Goal: Task Accomplishment & Management: Manage account settings

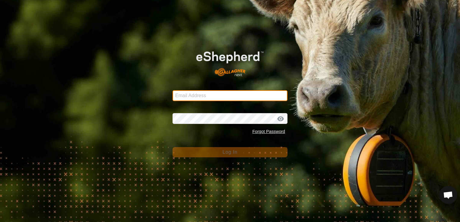
type input "[EMAIL_ADDRESS][DOMAIN_NAME]"
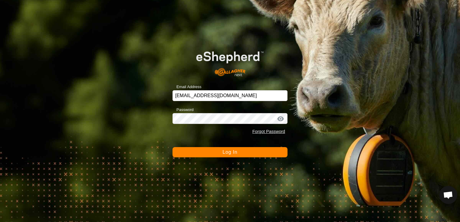
click at [210, 150] on button "Log In" at bounding box center [229, 152] width 115 height 10
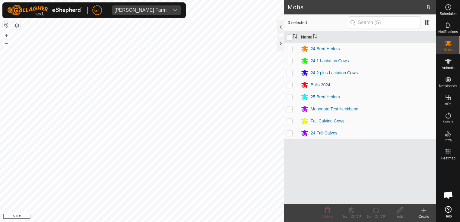
click at [0, 120] on html "[PERSON_NAME] Farm Schedules Notifications Mobs Animals Neckbands VPs Status In…" at bounding box center [230, 111] width 460 height 222
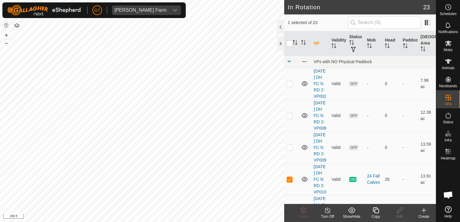
click at [377, 211] on icon at bounding box center [376, 210] width 8 height 7
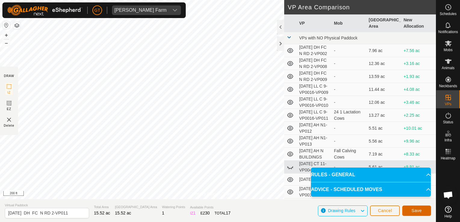
click at [415, 210] on span "Save" at bounding box center [416, 210] width 10 height 5
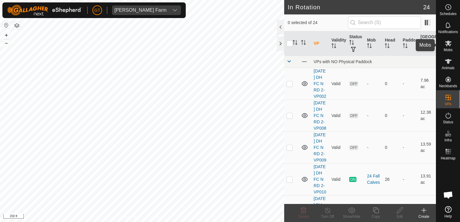
click at [449, 43] on icon at bounding box center [448, 44] width 7 height 6
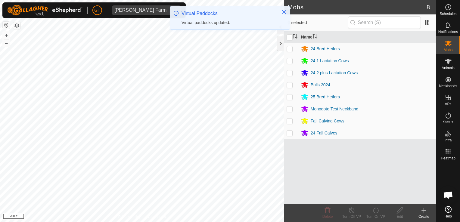
click at [290, 135] on p-checkbox at bounding box center [289, 133] width 6 height 5
checkbox input "true"
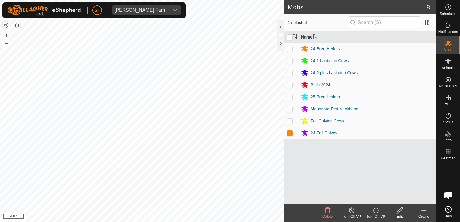
click at [374, 210] on icon at bounding box center [376, 210] width 8 height 7
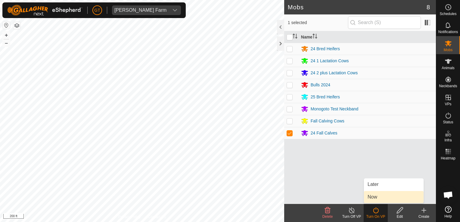
click at [381, 195] on link "Now" at bounding box center [394, 197] width 60 height 12
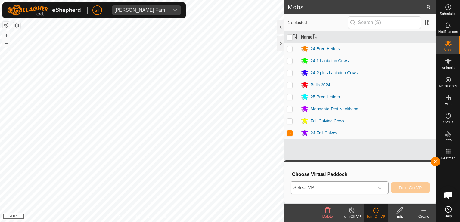
click at [380, 186] on icon "dropdown trigger" at bounding box center [379, 187] width 5 height 5
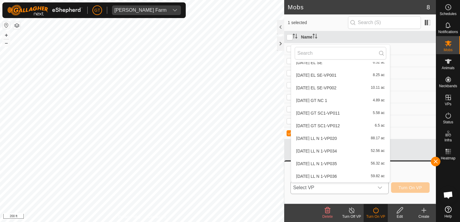
scroll to position [20, 0]
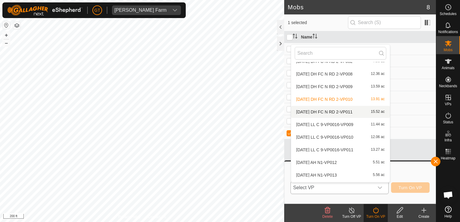
click at [335, 111] on li "[DATE] DH FC N RD 2-VP011 15.52 ac" at bounding box center [340, 112] width 99 height 12
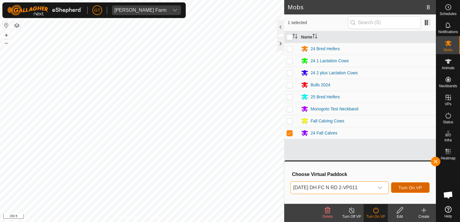
click at [401, 185] on span "Turn On VP" at bounding box center [409, 187] width 23 height 5
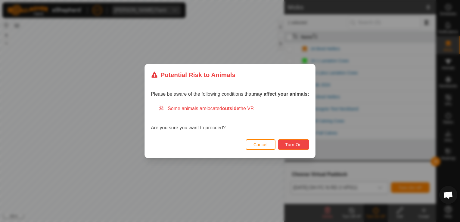
click at [296, 149] on button "Turn On" at bounding box center [293, 144] width 31 height 11
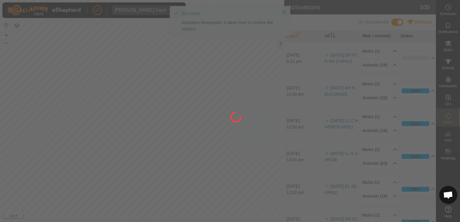
click at [218, 222] on html "[PERSON_NAME] Farm Schedules Notifications Mobs Animals Neckbands VPs Status In…" at bounding box center [230, 111] width 460 height 222
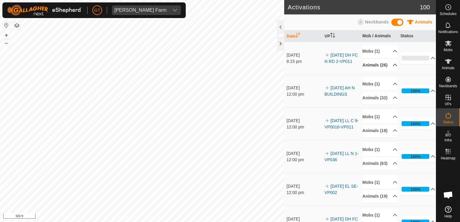
click at [388, 67] on p-accordion-header "Animals (26)" at bounding box center [379, 65] width 35 height 14
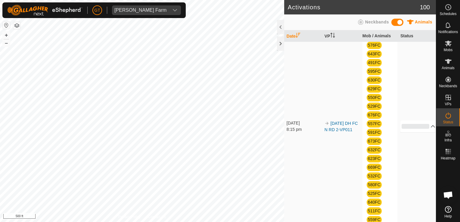
scroll to position [30, 0]
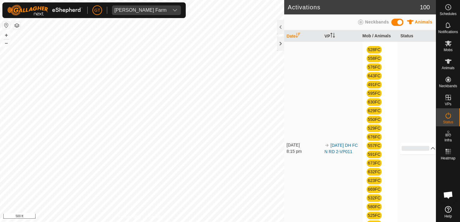
click at [299, 72] on td "[DATE] 8:15 pm" at bounding box center [303, 148] width 38 height 273
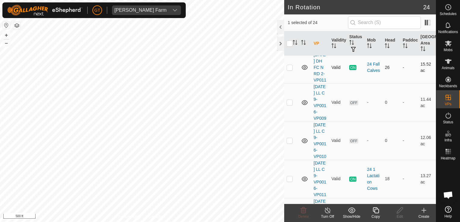
scroll to position [150, 0]
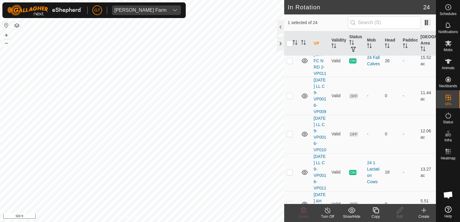
click at [289, 31] on p-checkbox at bounding box center [289, 28] width 6 height 5
checkbox input "false"
checkbox input "true"
checkbox input "false"
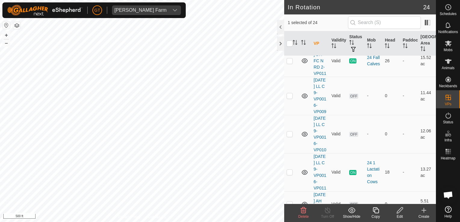
click at [305, 212] on icon at bounding box center [303, 210] width 7 height 7
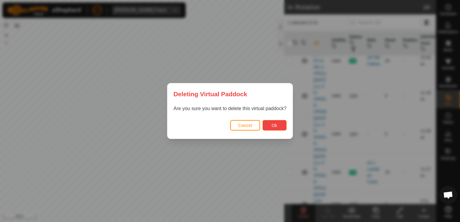
click at [279, 126] on button "Ok" at bounding box center [274, 125] width 24 height 11
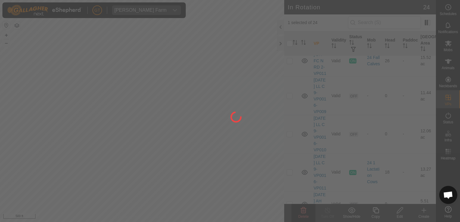
checkbox input "false"
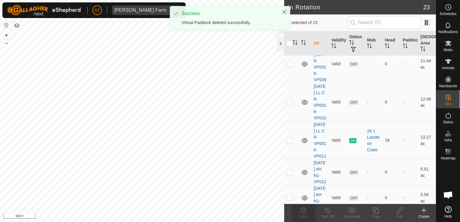
checkbox input "true"
checkbox input "false"
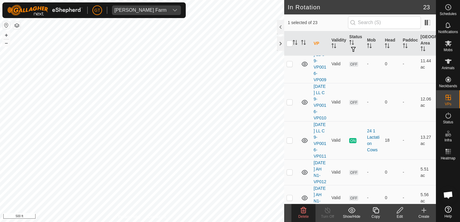
click at [303, 210] on icon at bounding box center [303, 210] width 7 height 7
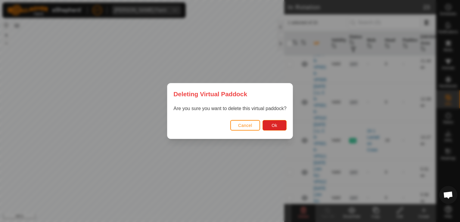
click at [277, 116] on div "Are you sure you want to delete this virtual paddock?" at bounding box center [229, 111] width 125 height 13
click at [277, 125] on span "Ok" at bounding box center [274, 125] width 6 height 5
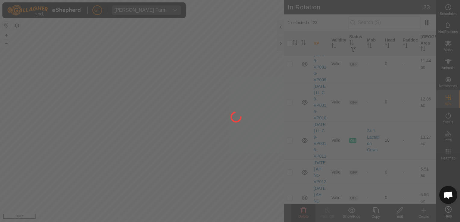
checkbox input "false"
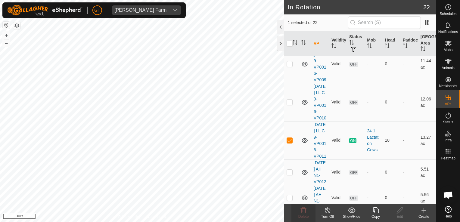
checkbox input "false"
click at [305, 209] on icon at bounding box center [304, 210] width 6 height 6
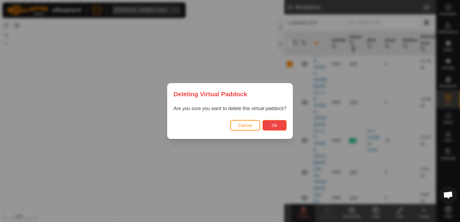
click at [272, 123] on span "Ok" at bounding box center [274, 125] width 6 height 5
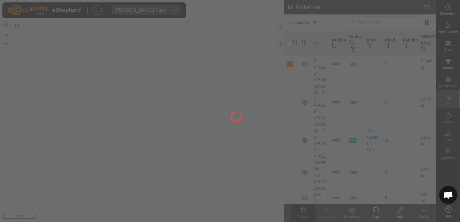
checkbox input "false"
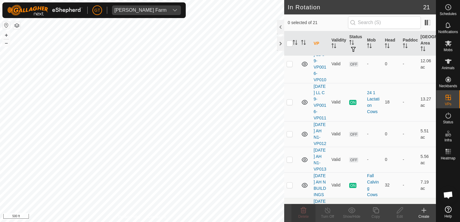
checkbox input "true"
checkbox input "false"
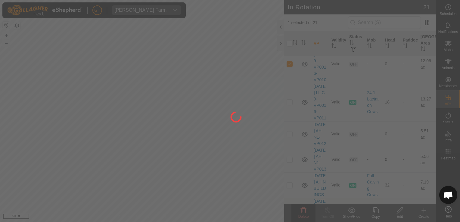
click at [302, 212] on div at bounding box center [230, 111] width 460 height 222
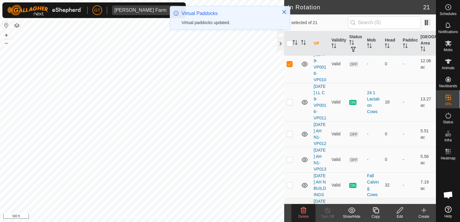
click at [302, 211] on icon at bounding box center [304, 210] width 6 height 6
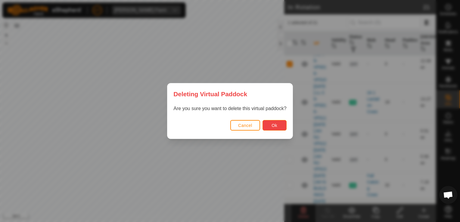
click at [272, 123] on span "Ok" at bounding box center [274, 125] width 6 height 5
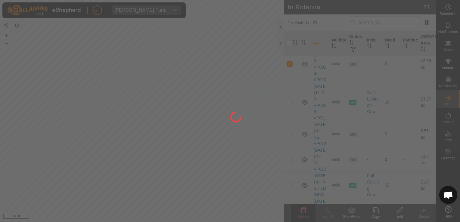
checkbox input "false"
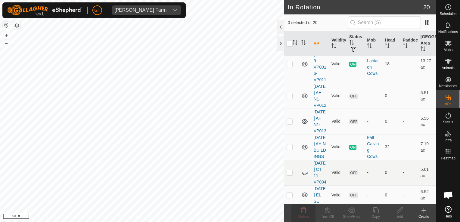
checkbox input "true"
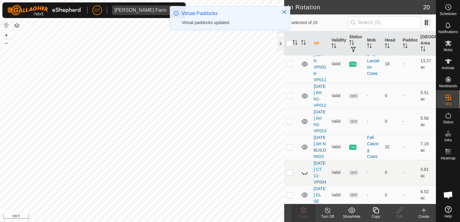
checkbox input "false"
checkbox input "true"
checkbox input "false"
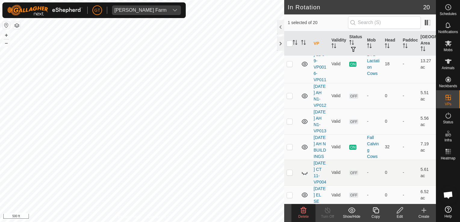
click at [304, 210] on icon at bounding box center [304, 210] width 6 height 6
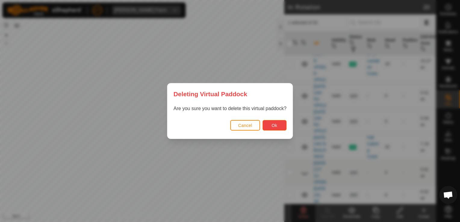
click at [275, 122] on button "Ok" at bounding box center [274, 125] width 24 height 11
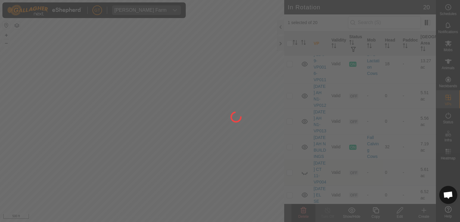
checkbox input "false"
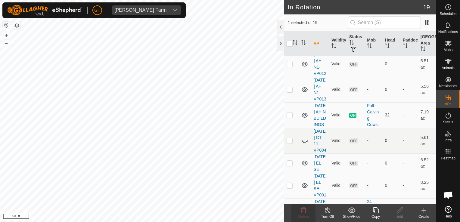
checkbox input "false"
checkbox input "true"
checkbox input "false"
click at [306, 206] on div "Delete" at bounding box center [303, 213] width 24 height 18
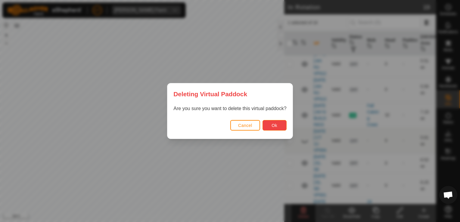
click at [266, 120] on button "Ok" at bounding box center [274, 125] width 24 height 11
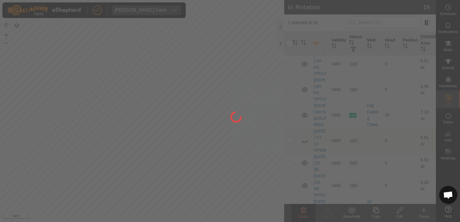
checkbox input "false"
click at [90, 196] on div "[PERSON_NAME] Farm Schedules Notifications Mobs Animals Neckbands VPs Status In…" at bounding box center [230, 111] width 460 height 222
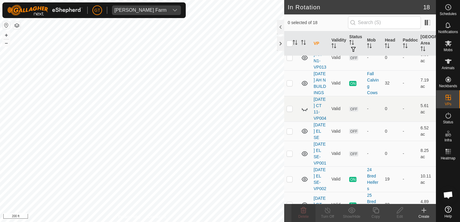
click at [190, 222] on html "[PERSON_NAME] Farm Schedules Notifications Mobs Animals Neckbands VPs Status In…" at bounding box center [230, 111] width 460 height 222
checkbox input "true"
click at [376, 209] on icon at bounding box center [376, 210] width 8 height 7
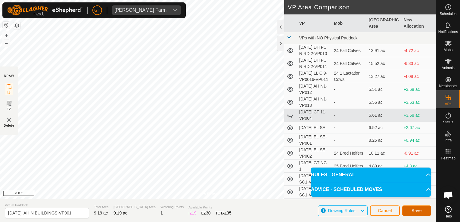
click at [421, 210] on span "Save" at bounding box center [416, 210] width 10 height 5
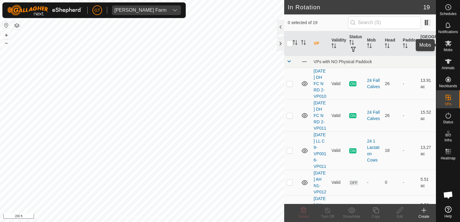
click at [449, 47] on es-mob-svg-icon at bounding box center [448, 44] width 11 height 10
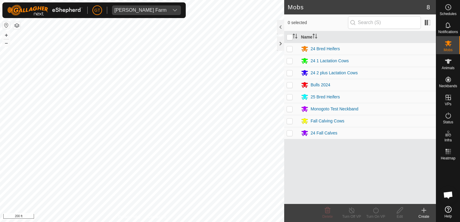
click at [292, 122] on p-checkbox at bounding box center [289, 121] width 6 height 5
checkbox input "true"
click at [378, 207] on icon at bounding box center [376, 210] width 8 height 7
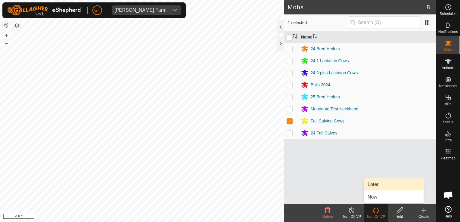
click at [379, 185] on link "Later" at bounding box center [394, 184] width 60 height 12
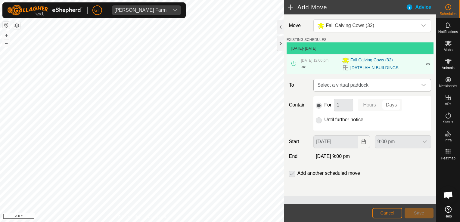
click at [425, 85] on div "dropdown trigger" at bounding box center [423, 85] width 12 height 12
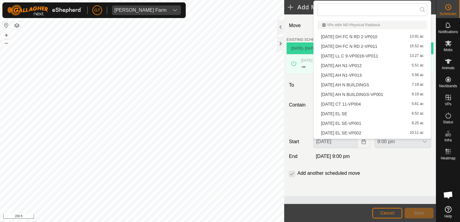
click at [355, 94] on li "[DATE] AH N BUILDINGS-VP001 9.19 ac" at bounding box center [372, 94] width 110 height 9
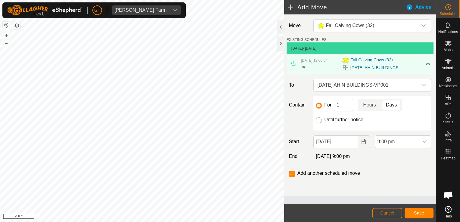
click at [317, 122] on input "Until further notice" at bounding box center [319, 120] width 6 height 6
radio input "true"
checkbox input "false"
click at [364, 144] on icon "Choose Date" at bounding box center [363, 141] width 5 height 5
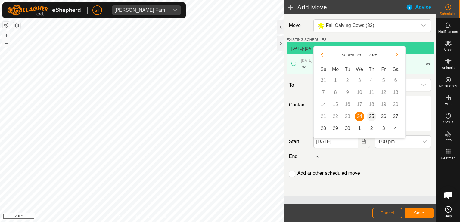
click at [371, 116] on span "25" at bounding box center [372, 117] width 10 height 10
type input "[DATE]"
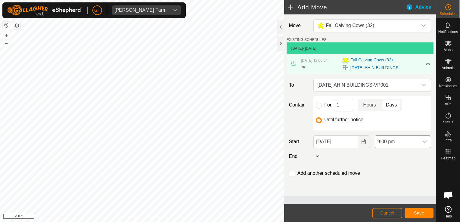
click at [426, 142] on div "dropdown trigger" at bounding box center [425, 142] width 12 height 12
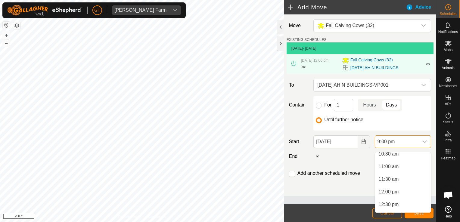
scroll to position [268, 0]
click at [395, 195] on li "12:00 pm" at bounding box center [403, 193] width 56 height 12
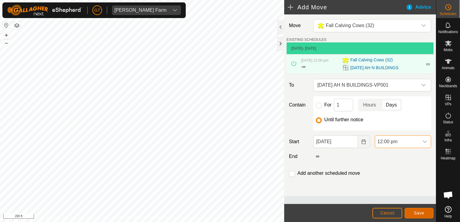
click at [414, 213] on span "Save" at bounding box center [419, 213] width 10 height 5
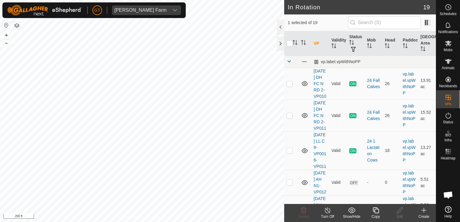
checkbox input "true"
checkbox input "false"
click at [305, 211] on icon at bounding box center [304, 210] width 6 height 6
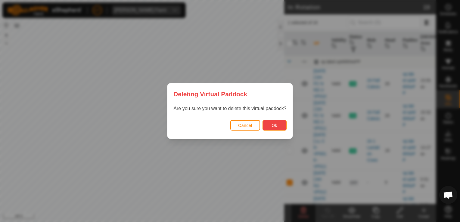
click at [276, 127] on span "Ok" at bounding box center [274, 125] width 6 height 5
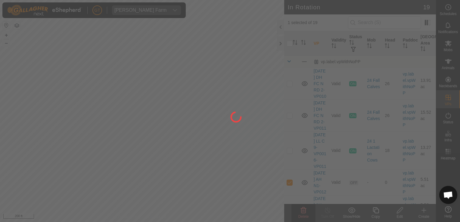
checkbox input "false"
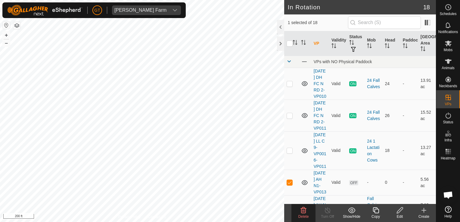
click at [305, 210] on icon at bounding box center [304, 210] width 6 height 6
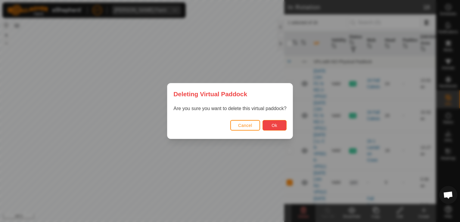
click at [277, 125] on button "Ok" at bounding box center [274, 125] width 24 height 11
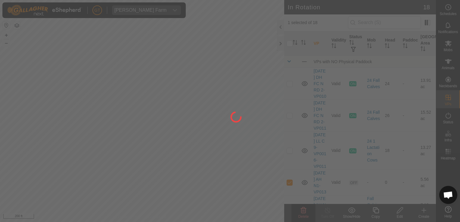
checkbox input "false"
click at [224, 149] on div at bounding box center [230, 111] width 460 height 222
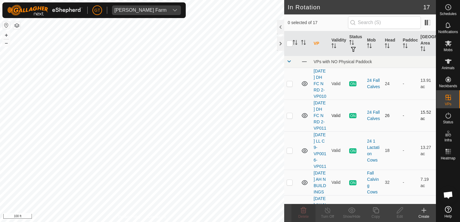
click at [293, 141] on div "In Rotation 17 0 selected of 17 VP Validity Status Mob Head Paddock Grazing Are…" at bounding box center [218, 111] width 436 height 222
click at [286, 135] on div "In Rotation 17 0 selected of 17 VP Validity Status Mob Head Paddock Grazing Are…" at bounding box center [218, 111] width 436 height 222
click at [0, 123] on html "[PERSON_NAME] Farm Schedules Notifications Mobs Animals Neckbands VPs Status In…" at bounding box center [230, 111] width 460 height 222
checkbox input "true"
click at [381, 209] on copy-svg-icon at bounding box center [376, 210] width 24 height 7
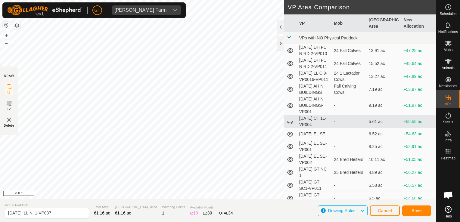
click at [179, 200] on div "Privacy Policy Contact Us Type: Inclusion Zone undefined Animal + – ⇧ i 200 ft …" at bounding box center [218, 111] width 436 height 222
click at [415, 211] on span "Save" at bounding box center [416, 210] width 10 height 5
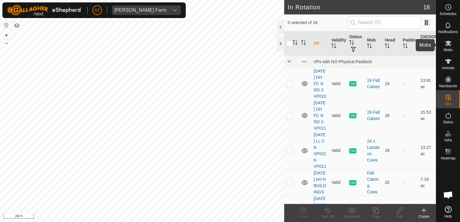
click at [448, 44] on icon at bounding box center [448, 44] width 7 height 6
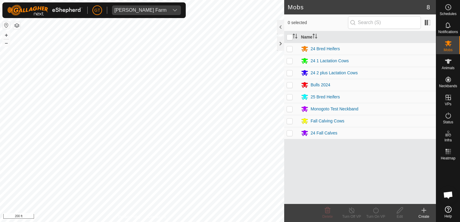
click at [287, 73] on p-checkbox at bounding box center [289, 72] width 6 height 5
checkbox input "true"
click at [374, 209] on icon at bounding box center [375, 210] width 5 height 6
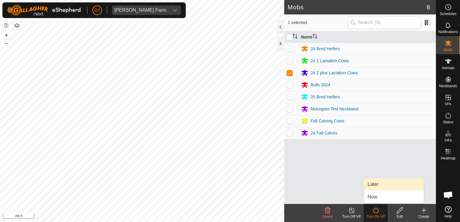
click at [392, 186] on link "Later" at bounding box center [394, 184] width 60 height 12
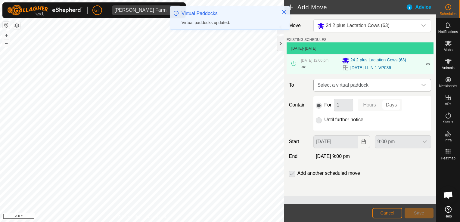
click at [422, 86] on icon "dropdown trigger" at bounding box center [423, 85] width 4 height 2
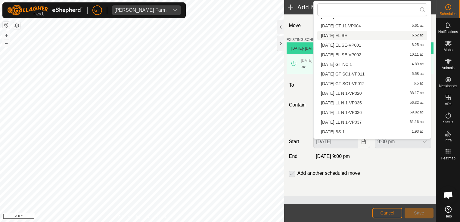
scroll to position [60, 0]
click at [375, 122] on li "[DATE] LL N 1-VP037 61.16 ac" at bounding box center [372, 120] width 110 height 9
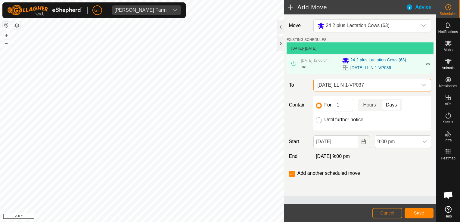
click at [319, 122] on input "Until further notice" at bounding box center [319, 120] width 6 height 6
radio input "true"
checkbox input "false"
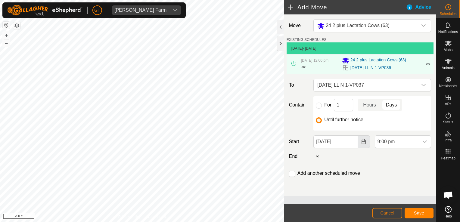
click at [364, 144] on icon "Choose Date" at bounding box center [363, 141] width 5 height 5
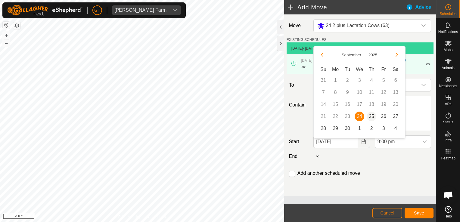
click at [369, 115] on span "25" at bounding box center [372, 117] width 10 height 10
type input "[DATE]"
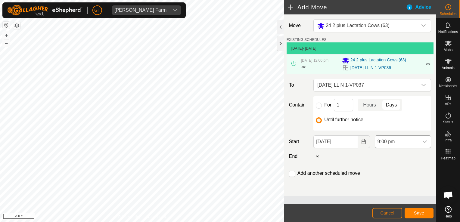
click at [424, 144] on icon "dropdown trigger" at bounding box center [424, 141] width 5 height 5
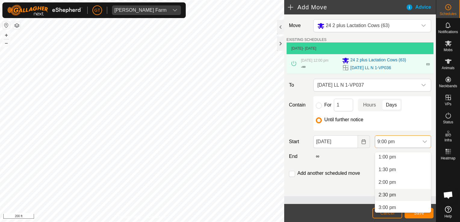
scroll to position [270, 0]
click at [390, 190] on li "12:00 pm" at bounding box center [403, 192] width 56 height 12
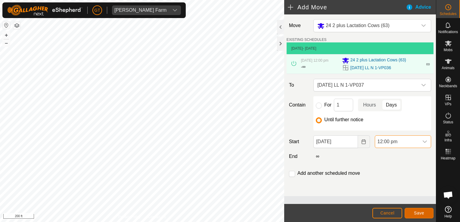
click at [420, 214] on span "Save" at bounding box center [419, 213] width 10 height 5
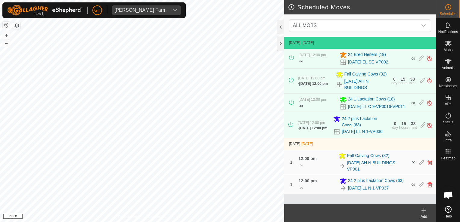
click at [0, 110] on html "[PERSON_NAME] Farm Schedules Notifications Mobs Animals Neckbands VPs Status In…" at bounding box center [230, 111] width 460 height 222
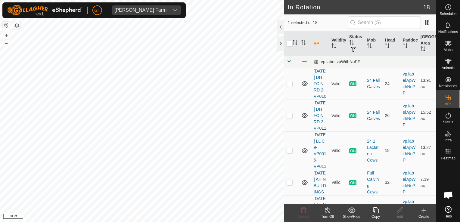
checkbox input "true"
checkbox input "false"
click at [301, 208] on icon at bounding box center [303, 210] width 7 height 7
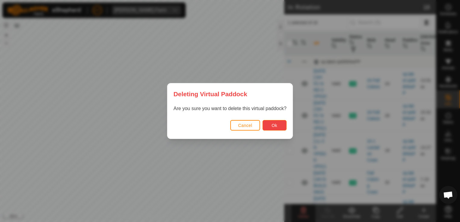
click at [274, 123] on span "Ok" at bounding box center [274, 125] width 6 height 5
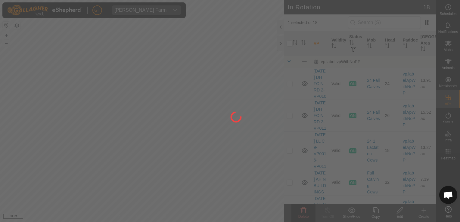
checkbox input "false"
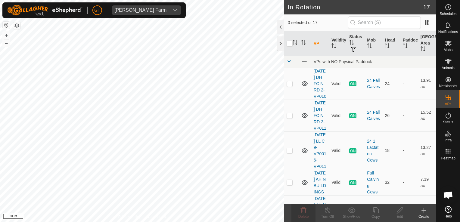
checkbox input "true"
click at [304, 210] on icon at bounding box center [304, 210] width 6 height 6
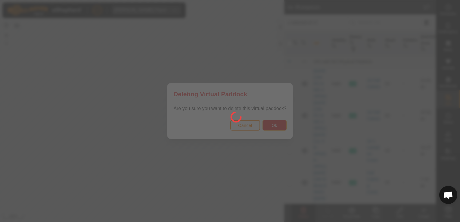
click at [270, 125] on div at bounding box center [230, 111] width 460 height 222
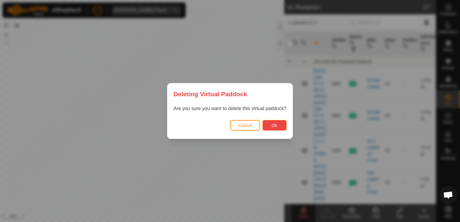
click at [270, 125] on button "Ok" at bounding box center [274, 125] width 24 height 11
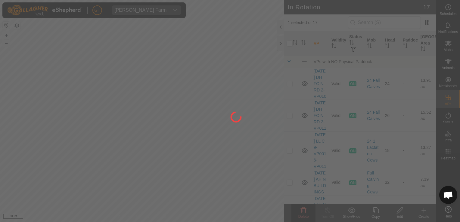
checkbox input "false"
click at [152, 116] on div at bounding box center [230, 111] width 460 height 222
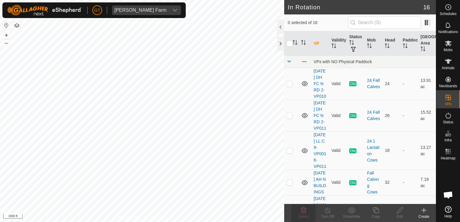
click at [202, 0] on html "[PERSON_NAME] Farm Schedules Notifications Mobs Animals Neckbands VPs Status In…" at bounding box center [230, 111] width 460 height 222
checkbox input "true"
checkbox input "false"
click at [304, 210] on icon at bounding box center [303, 210] width 7 height 7
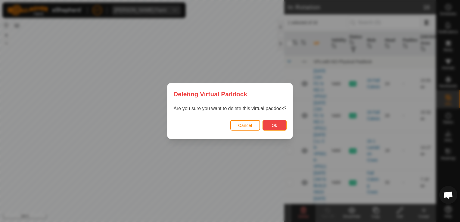
click at [273, 126] on span "Ok" at bounding box center [274, 125] width 6 height 5
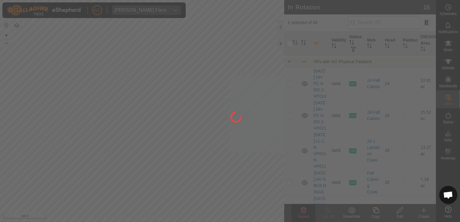
checkbox input "false"
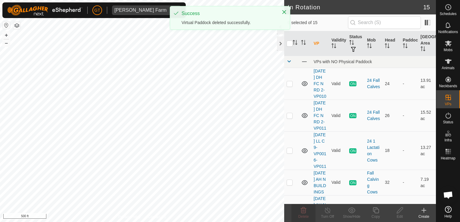
checkbox input "true"
checkbox input "false"
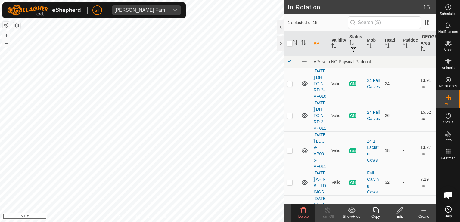
click at [305, 212] on icon at bounding box center [303, 210] width 7 height 7
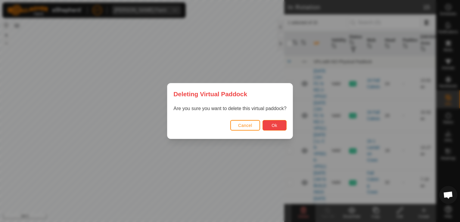
click at [277, 127] on button "Ok" at bounding box center [274, 125] width 24 height 11
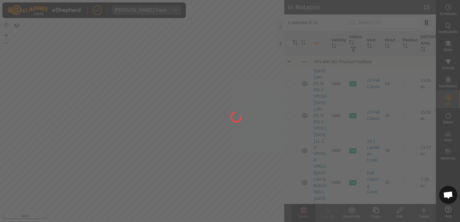
checkbox input "false"
click at [182, 63] on div at bounding box center [230, 111] width 460 height 222
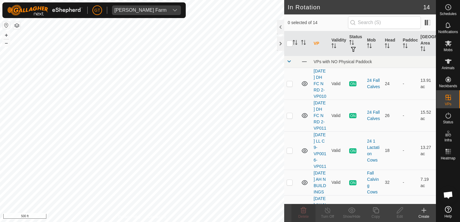
checkbox input "true"
click at [374, 211] on icon at bounding box center [376, 210] width 6 height 6
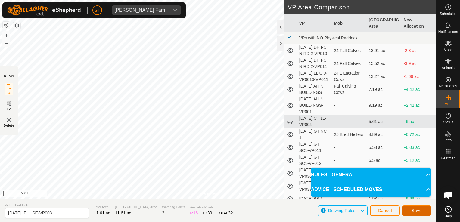
click at [414, 210] on span "Save" at bounding box center [416, 210] width 10 height 5
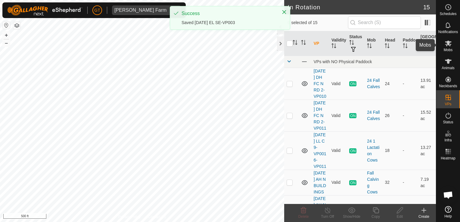
click at [449, 44] on icon at bounding box center [447, 43] width 7 height 7
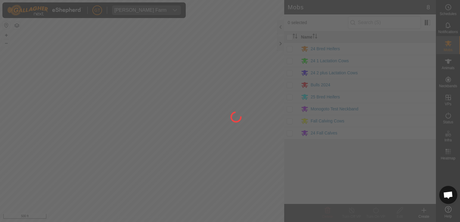
click at [290, 48] on div at bounding box center [230, 111] width 460 height 222
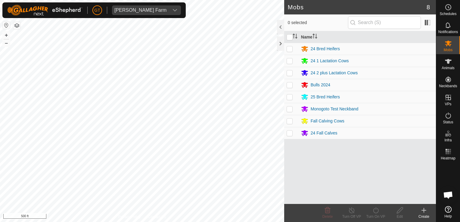
click at [289, 47] on p-checkbox at bounding box center [289, 48] width 6 height 5
checkbox input "true"
click at [376, 209] on icon at bounding box center [375, 210] width 5 height 6
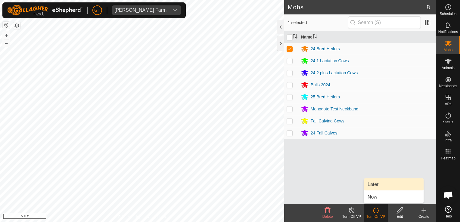
click at [379, 186] on link "Later" at bounding box center [394, 184] width 60 height 12
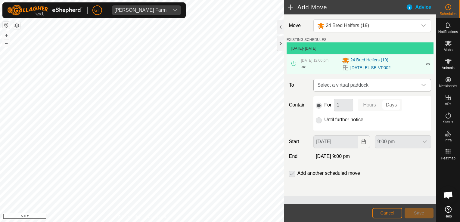
click at [424, 88] on icon "dropdown trigger" at bounding box center [423, 85] width 5 height 5
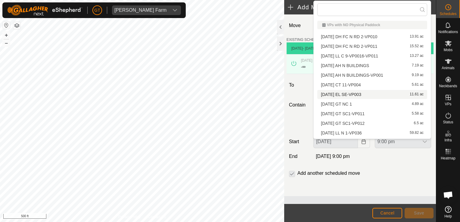
click at [393, 95] on li "[DATE] EL SE-VP003 11.61 ac" at bounding box center [372, 94] width 110 height 9
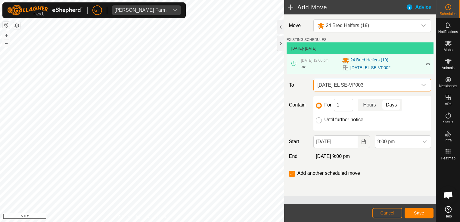
click at [319, 123] on input "Until further notice" at bounding box center [319, 120] width 6 height 6
radio input "true"
checkbox input "false"
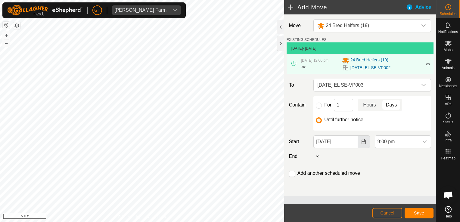
click at [365, 144] on icon "Choose Date" at bounding box center [363, 141] width 4 height 5
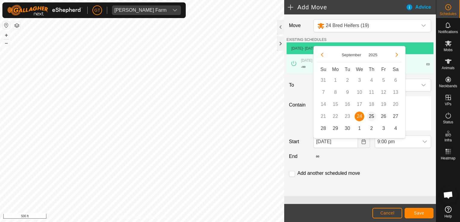
click at [372, 118] on span "25" at bounding box center [372, 117] width 10 height 10
type input "[DATE]"
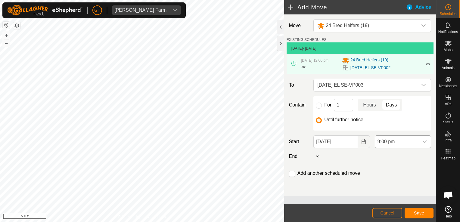
click at [427, 143] on div "dropdown trigger" at bounding box center [425, 142] width 12 height 12
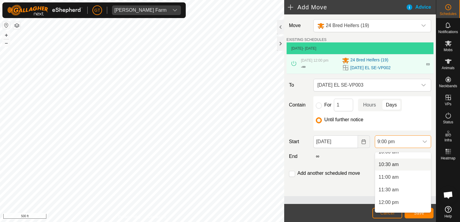
scroll to position [270, 0]
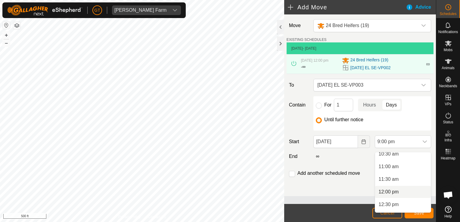
click at [391, 191] on li "12:00 pm" at bounding box center [403, 192] width 56 height 12
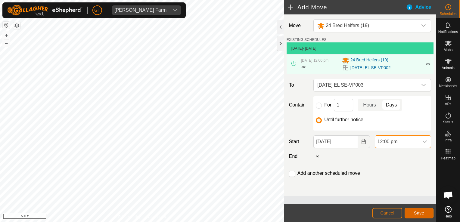
click at [416, 212] on span "Save" at bounding box center [419, 213] width 10 height 5
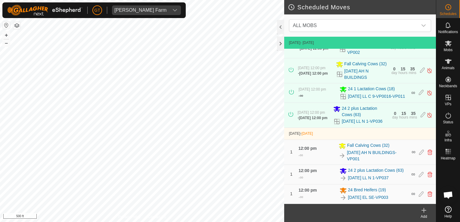
scroll to position [35, 0]
click at [168, 222] on html "[PERSON_NAME] Farm Schedules Notifications Mobs Animals Neckbands VPs Status In…" at bounding box center [230, 111] width 460 height 222
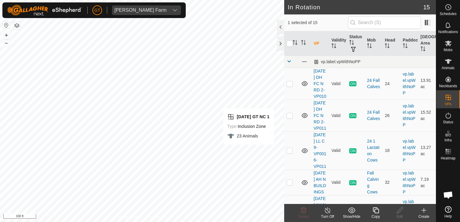
click at [377, 212] on icon at bounding box center [376, 210] width 8 height 7
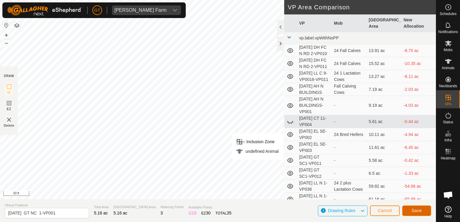
click at [415, 215] on button "Save" at bounding box center [416, 211] width 29 height 11
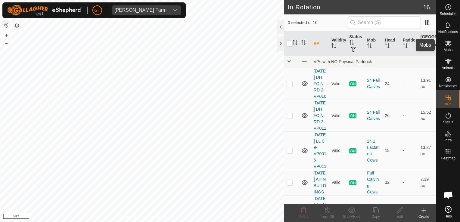
click at [448, 42] on icon at bounding box center [448, 44] width 7 height 6
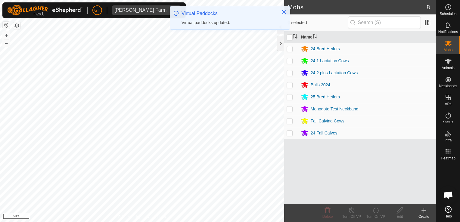
click at [291, 98] on p-checkbox at bounding box center [289, 96] width 6 height 5
checkbox input "true"
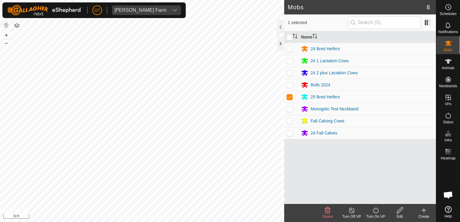
click at [373, 210] on icon at bounding box center [376, 210] width 8 height 7
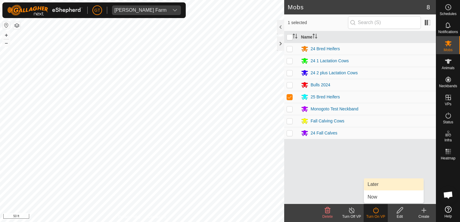
click at [390, 190] on link "Later" at bounding box center [394, 184] width 60 height 12
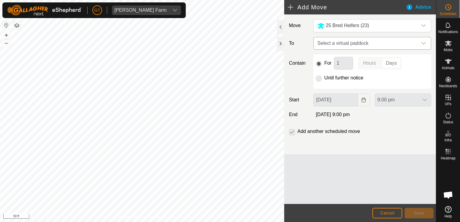
click at [422, 44] on icon "dropdown trigger" at bounding box center [423, 43] width 5 height 5
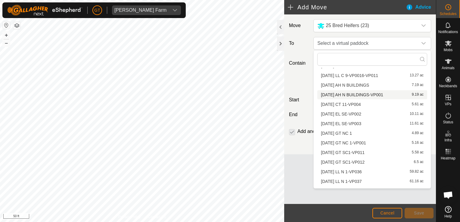
scroll to position [47, 0]
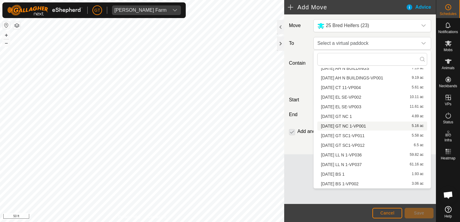
click at [380, 126] on li "[DATE] GT NC 1-VP001 5.16 ac" at bounding box center [372, 126] width 110 height 9
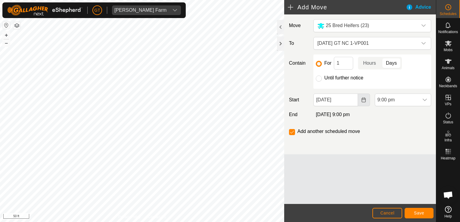
click at [362, 97] on icon "Choose Date" at bounding box center [363, 99] width 5 height 5
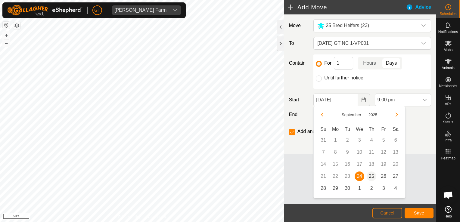
click at [374, 175] on span "25" at bounding box center [372, 177] width 10 height 10
type input "[DATE]"
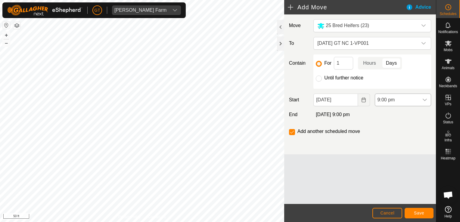
click at [423, 99] on icon "dropdown trigger" at bounding box center [424, 100] width 4 height 2
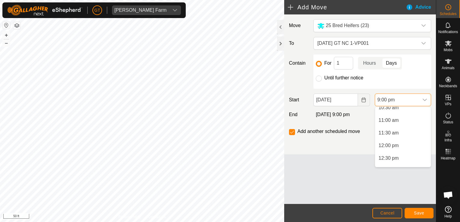
scroll to position [270, 0]
click at [390, 148] on li "12:00 pm" at bounding box center [403, 147] width 56 height 12
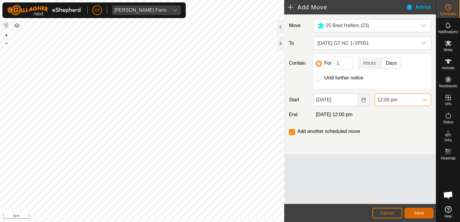
click at [421, 215] on span "Save" at bounding box center [419, 213] width 10 height 5
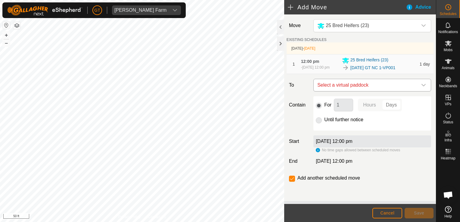
click at [424, 86] on icon "dropdown trigger" at bounding box center [423, 85] width 5 height 5
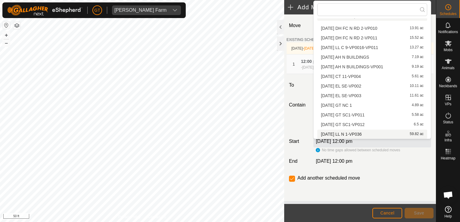
scroll to position [37, 0]
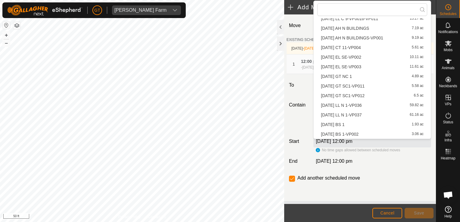
click at [367, 75] on li "[DATE] GT NC 1 4.89 ac" at bounding box center [372, 76] width 110 height 9
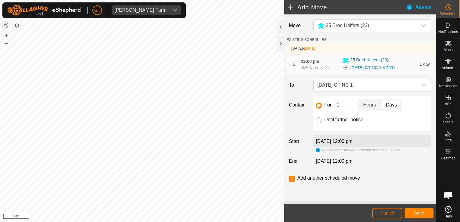
click at [318, 122] on input "Until further notice" at bounding box center [319, 120] width 6 height 6
radio input "true"
checkbox input "false"
click at [426, 213] on button "Save" at bounding box center [418, 213] width 29 height 11
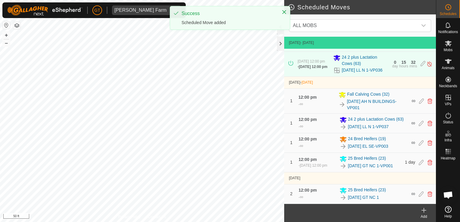
scroll to position [91, 0]
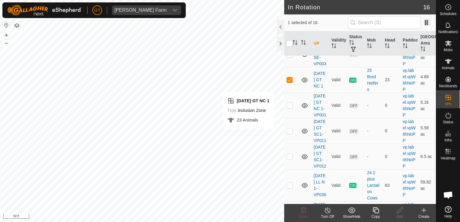
scroll to position [241, 0]
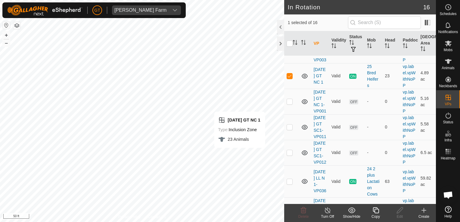
checkbox input "false"
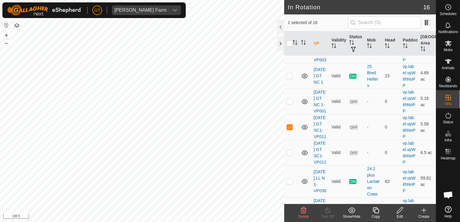
click at [302, 211] on icon at bounding box center [303, 210] width 7 height 7
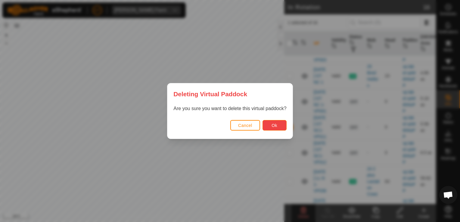
click at [274, 129] on button "Ok" at bounding box center [274, 125] width 24 height 11
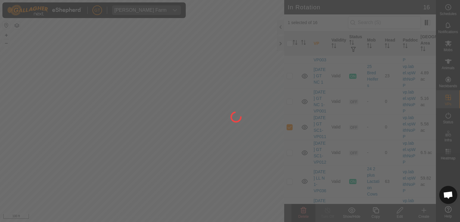
checkbox input "false"
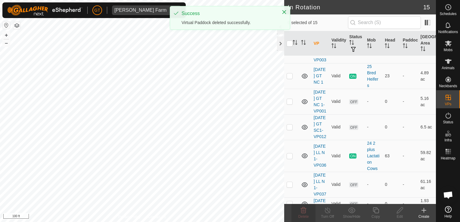
checkbox input "true"
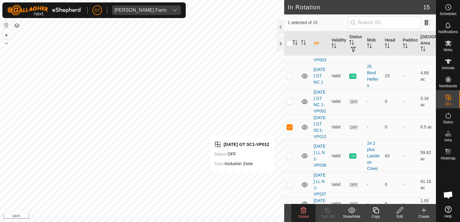
click at [302, 211] on icon at bounding box center [304, 210] width 6 height 6
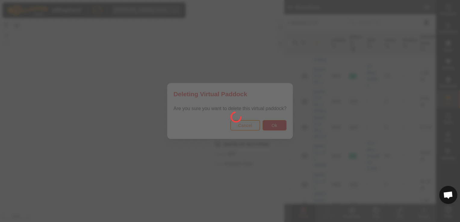
click at [273, 127] on div at bounding box center [230, 111] width 460 height 222
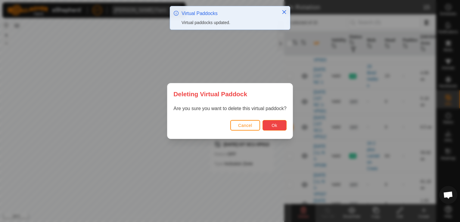
click at [273, 127] on span "Ok" at bounding box center [274, 125] width 6 height 5
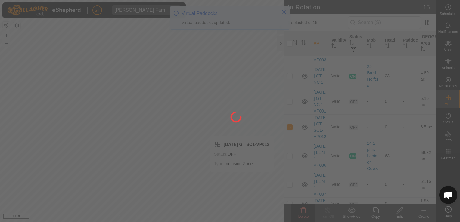
checkbox input "false"
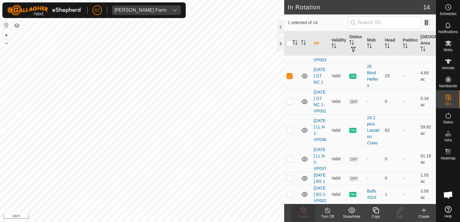
checkbox input "false"
checkbox input "true"
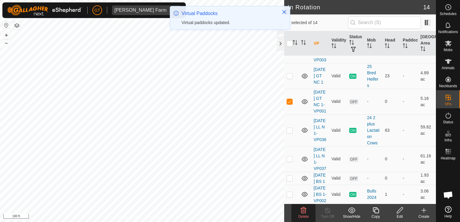
checkbox input "true"
checkbox input "false"
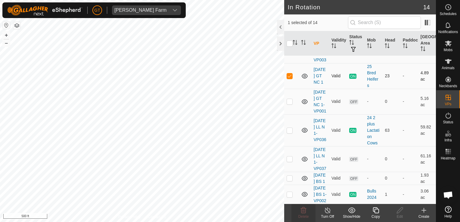
click at [289, 78] on p-checkbox at bounding box center [289, 75] width 6 height 5
checkbox input "false"
click at [447, 58] on icon at bounding box center [447, 61] width 7 height 7
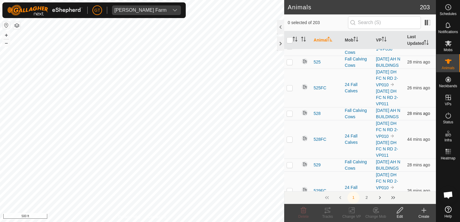
scroll to position [662, 0]
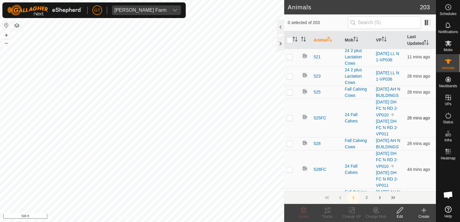
drag, startPoint x: 337, startPoint y: 102, endPoint x: 343, endPoint y: 153, distance: 51.2
drag, startPoint x: 343, startPoint y: 153, endPoint x: 292, endPoint y: 122, distance: 59.1
click at [292, 99] on td at bounding box center [291, 92] width 14 height 13
checkbox input "true"
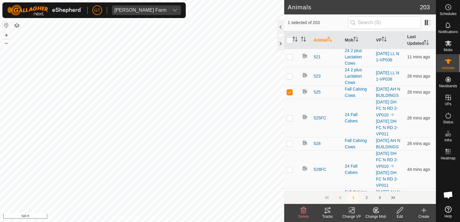
click at [327, 47] on td "516" at bounding box center [326, 37] width 31 height 19
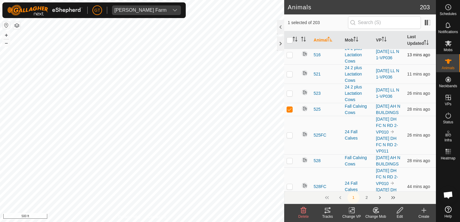
scroll to position [632, 0]
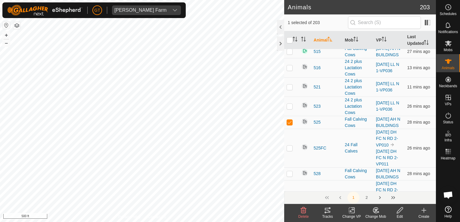
click at [290, 42] on p-checkbox at bounding box center [289, 39] width 6 height 5
checkbox input "true"
click at [290, 125] on p-checkbox at bounding box center [289, 122] width 6 height 5
checkbox input "false"
click at [402, 212] on icon at bounding box center [400, 210] width 8 height 7
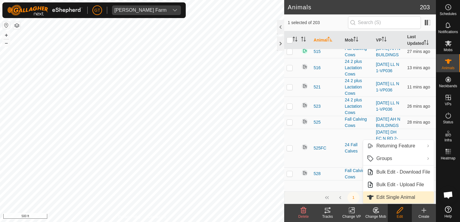
click at [388, 201] on link "Edit Single Animal" at bounding box center [398, 197] width 71 height 12
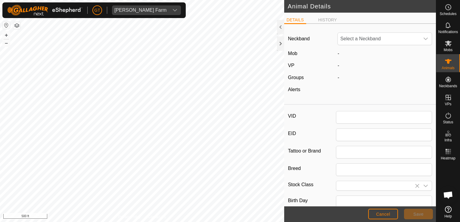
type input "514"
type input "Black Angus"
type input "[DEMOGRAPHIC_DATA]"
type input "04/2022"
type input "3 years 6 months"
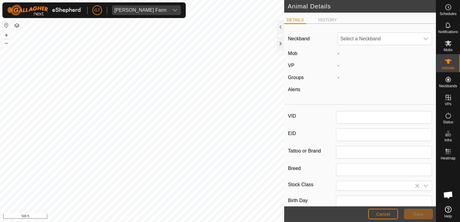
type input "1745"
type input "[DATE]"
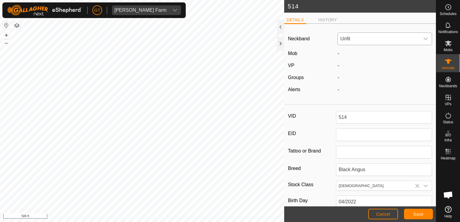
click at [390, 37] on span "Unfit" at bounding box center [379, 39] width 82 height 12
type input "3773"
click at [388, 70] on li "2557213773" at bounding box center [383, 70] width 91 height 12
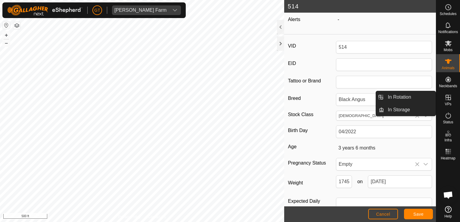
scroll to position [86, 0]
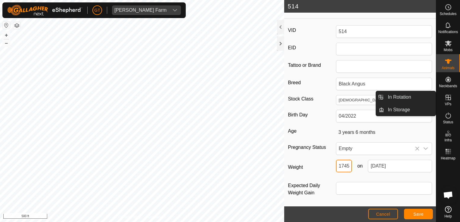
click at [349, 165] on input "1745" at bounding box center [344, 166] width 16 height 13
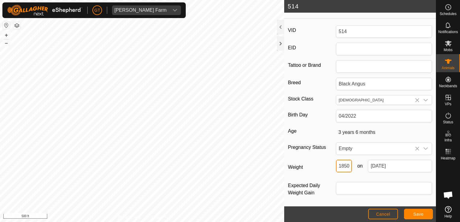
scroll to position [0, 1]
type input "1850"
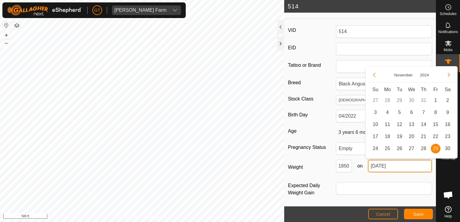
scroll to position [0, 0]
click at [412, 168] on input "[DATE]" at bounding box center [400, 166] width 64 height 13
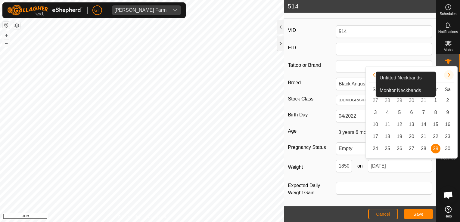
click at [447, 72] on button "Next Month" at bounding box center [449, 75] width 10 height 10
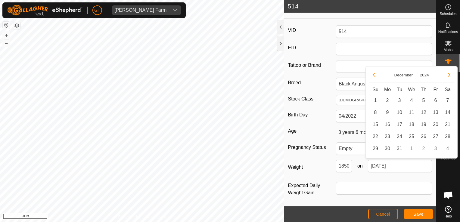
click at [447, 72] on button "Next Month" at bounding box center [449, 75] width 10 height 10
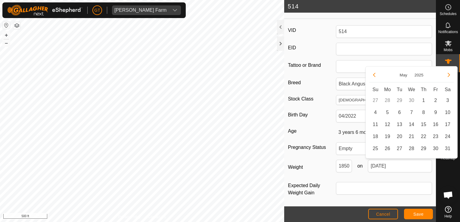
click at [447, 72] on button "Next Month" at bounding box center [449, 75] width 10 height 10
click at [410, 136] on span "24" at bounding box center [412, 137] width 10 height 10
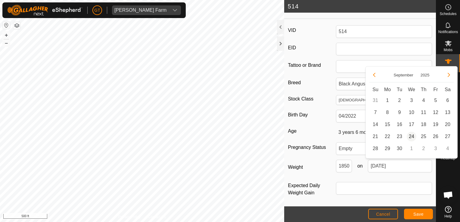
type input "[DATE]"
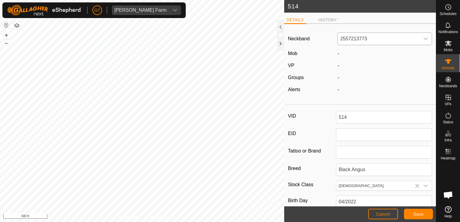
click at [343, 54] on div "-" at bounding box center [384, 53] width 99 height 7
drag, startPoint x: 422, startPoint y: 212, endPoint x: 430, endPoint y: 210, distance: 8.3
click at [430, 210] on button "Save" at bounding box center [418, 214] width 29 height 11
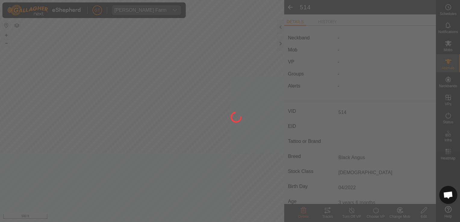
type input "-"
type input "1745 kg"
type input "-"
type input "1850 kg"
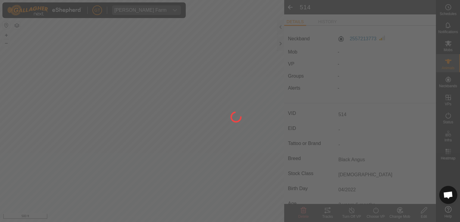
type input "on [DATE]"
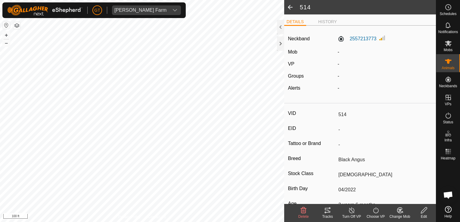
click at [293, 50] on label "Mob" at bounding box center [292, 51] width 9 height 5
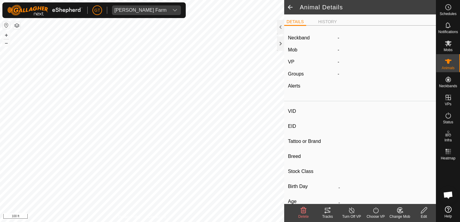
type input "514"
type input "-"
type input "Black Angus"
type input "[DEMOGRAPHIC_DATA]"
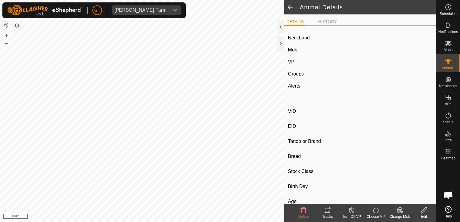
type input "04/2022"
type input "3 years 6 months"
type input "Empty"
type input "1850 kg"
type input "-"
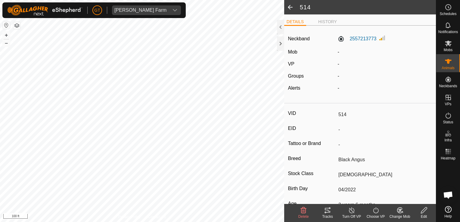
click at [423, 209] on icon at bounding box center [424, 210] width 8 height 7
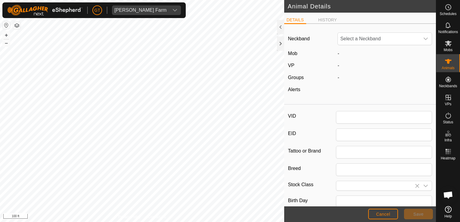
type input "514"
type input "Black Angus"
type input "[DEMOGRAPHIC_DATA]"
type input "04/2022"
type input "3 years 6 months"
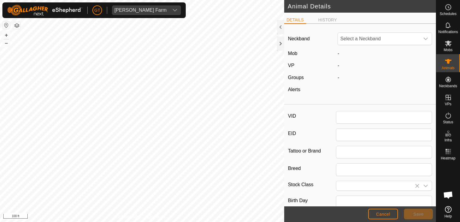
type input "1850"
type input "[DATE]"
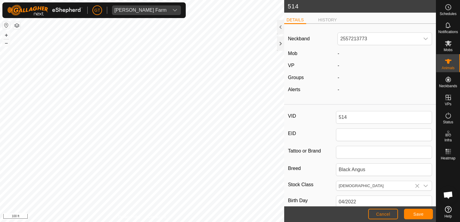
click at [296, 52] on label "Mob" at bounding box center [292, 53] width 9 height 5
click at [381, 213] on span "Cancel" at bounding box center [383, 214] width 14 height 5
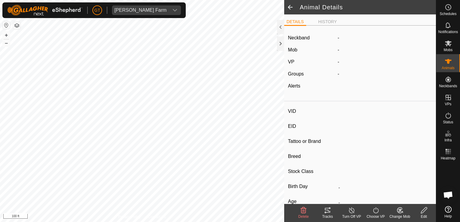
type input "514"
type input "-"
type input "Black Angus"
type input "[DEMOGRAPHIC_DATA]"
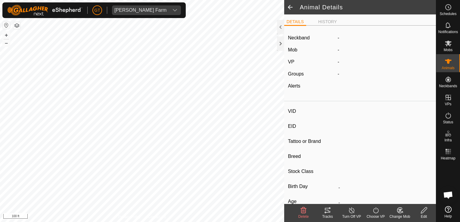
type input "04/2022"
type input "3 years 6 months"
type input "Empty"
type input "1850 kg"
type input "-"
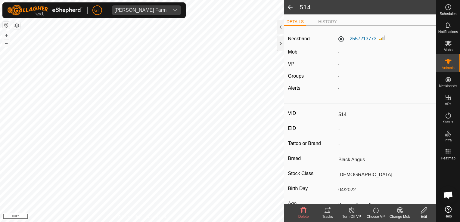
click at [376, 209] on icon at bounding box center [376, 210] width 8 height 7
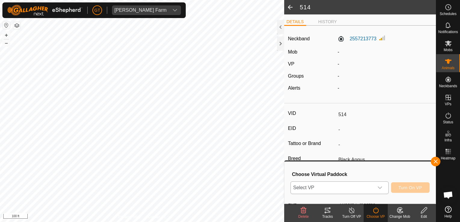
click at [382, 189] on icon "dropdown trigger" at bounding box center [379, 187] width 5 height 5
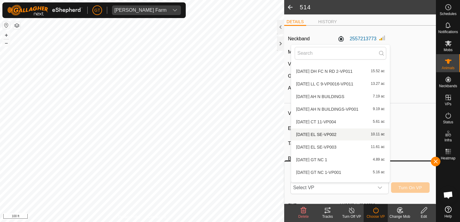
scroll to position [30, 0]
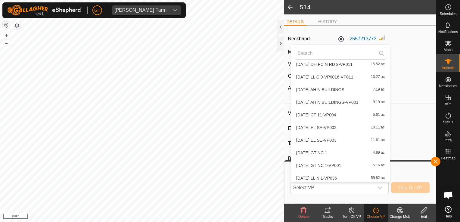
click at [402, 212] on icon at bounding box center [400, 210] width 8 height 7
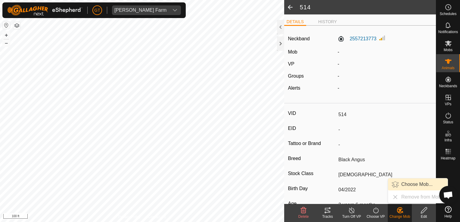
click at [408, 186] on link "Choose Mob..." at bounding box center [418, 184] width 60 height 12
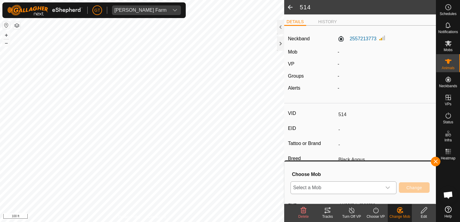
click at [389, 187] on icon "dropdown trigger" at bounding box center [387, 187] width 5 height 5
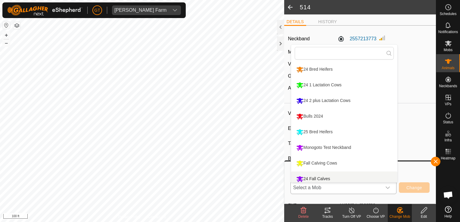
scroll to position [4, 0]
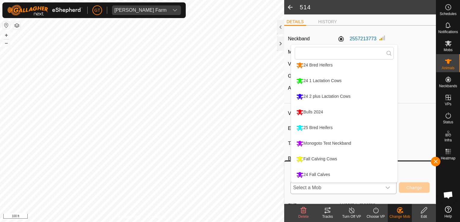
click at [309, 127] on li "25 Bred Heifers" at bounding box center [344, 127] width 106 height 15
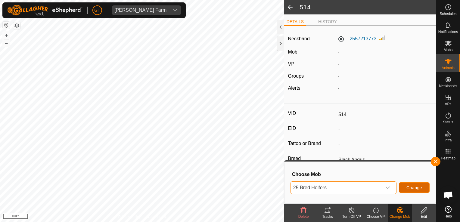
click at [414, 187] on span "Change" at bounding box center [414, 187] width 16 height 5
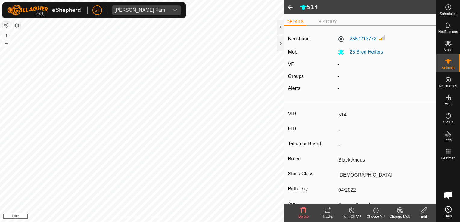
click at [374, 210] on icon at bounding box center [376, 210] width 8 height 7
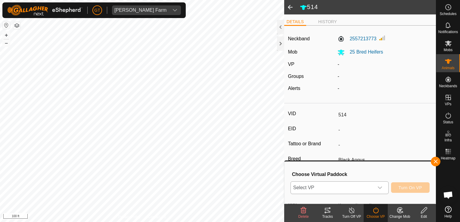
click at [382, 188] on icon "dropdown trigger" at bounding box center [379, 187] width 5 height 5
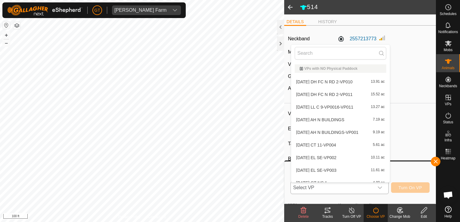
scroll to position [7, 0]
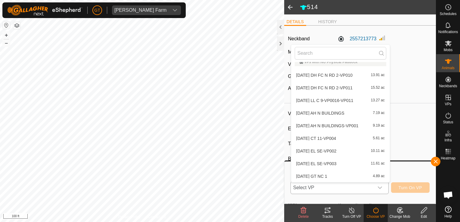
click at [361, 174] on li "[DATE] GT NC 1 4.89 ac" at bounding box center [340, 176] width 99 height 12
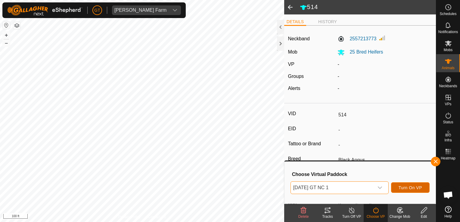
click at [404, 189] on span "Turn On VP" at bounding box center [409, 187] width 23 height 5
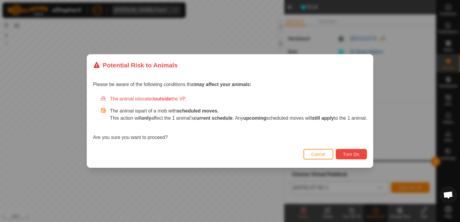
click at [363, 155] on button "Turn On" at bounding box center [351, 154] width 31 height 11
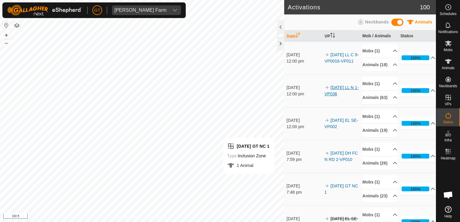
scroll to position [90, 0]
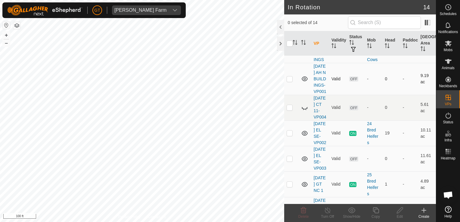
scroll to position [150, 0]
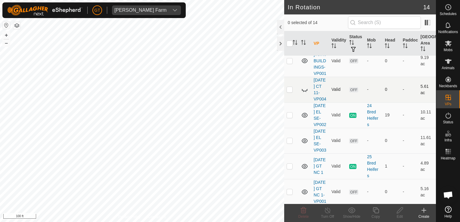
click at [303, 102] on td at bounding box center [305, 90] width 13 height 26
click at [290, 92] on p-checkbox at bounding box center [289, 89] width 6 height 5
checkbox input "false"
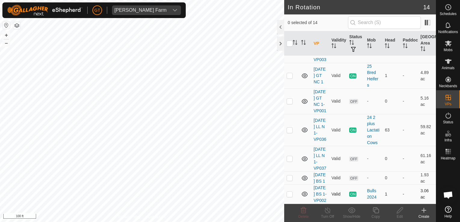
scroll to position [215, 0]
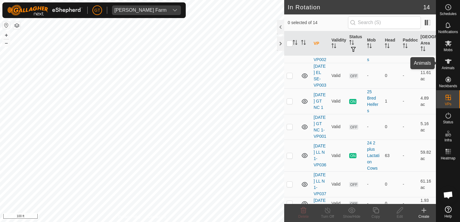
drag, startPoint x: 450, startPoint y: 57, endPoint x: 446, endPoint y: 98, distance: 40.8
click at [450, 58] on icon at bounding box center [447, 61] width 7 height 7
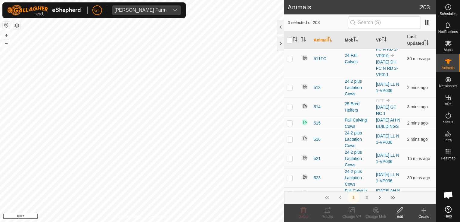
scroll to position [572, 0]
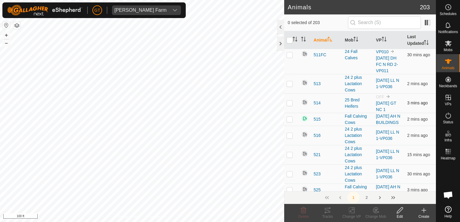
click at [291, 105] on p-checkbox at bounding box center [289, 103] width 6 height 5
checkbox input "true"
click at [449, 43] on icon at bounding box center [447, 43] width 7 height 7
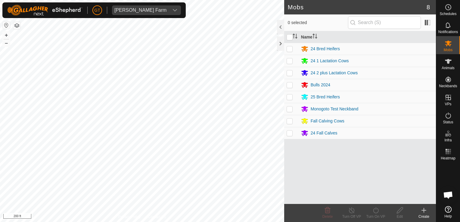
click at [188, 222] on html "[PERSON_NAME] Farm Schedules Notifications Mobs Animals Neckbands VPs Status In…" at bounding box center [230, 111] width 460 height 222
click at [241, 222] on html "[PERSON_NAME] Farm Schedules Notifications Mobs Animals Neckbands VPs Status In…" at bounding box center [230, 111] width 460 height 222
click at [294, 42] on div "Mobs 8 0 selected Name 24 Bred Heifers 24 1 Lactation Cows 24 2 plus Lactation …" at bounding box center [218, 111] width 436 height 222
click at [227, 222] on html "[PERSON_NAME] Farm Schedules Notifications Mobs Animals Neckbands VPs Status In…" at bounding box center [230, 111] width 460 height 222
